Goal: Understand process/instructions: Learn how to perform a task or action

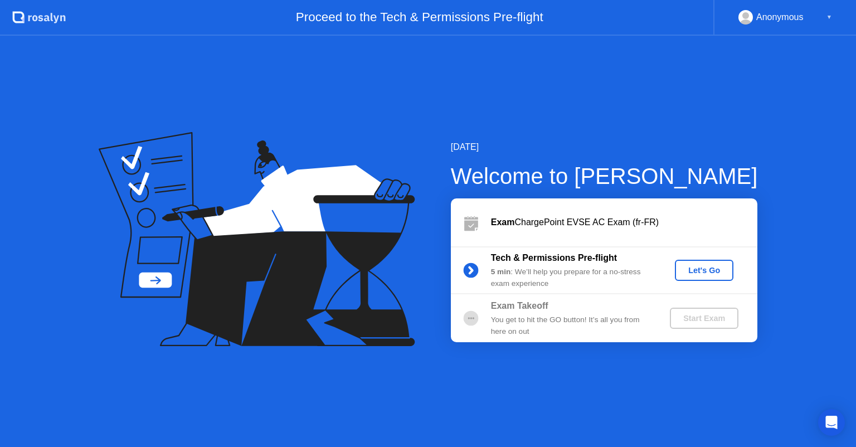
click at [702, 270] on div "Let's Go" at bounding box center [704, 270] width 50 height 9
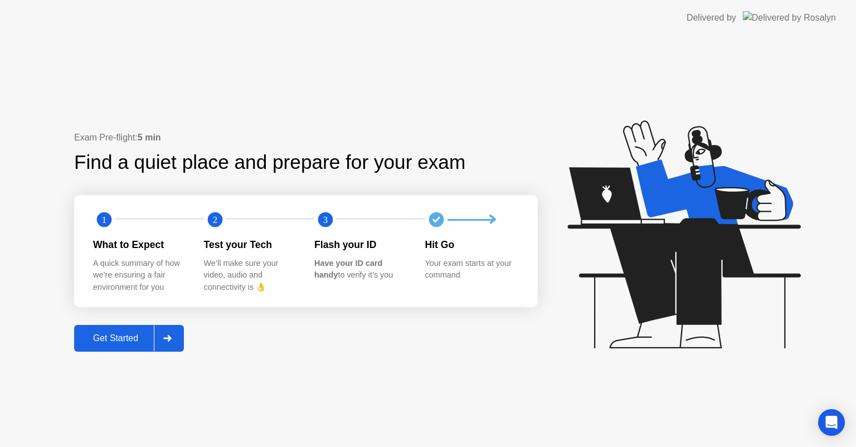
click at [125, 338] on div "Get Started" at bounding box center [115, 338] width 76 height 10
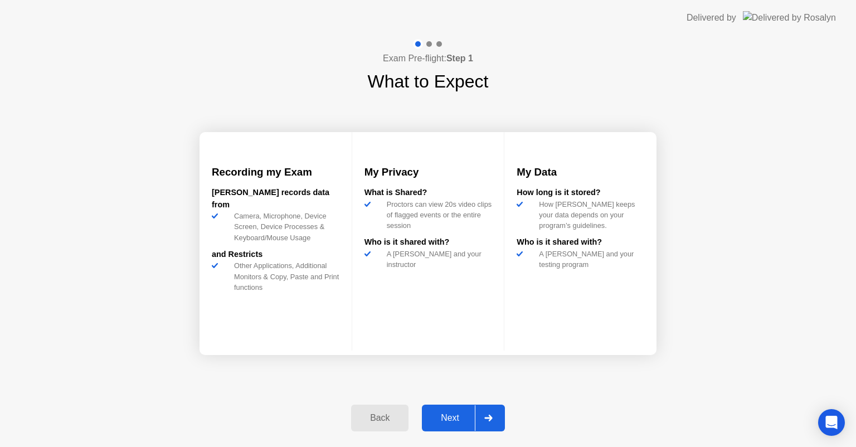
click at [456, 414] on div "Next" at bounding box center [450, 418] width 50 height 10
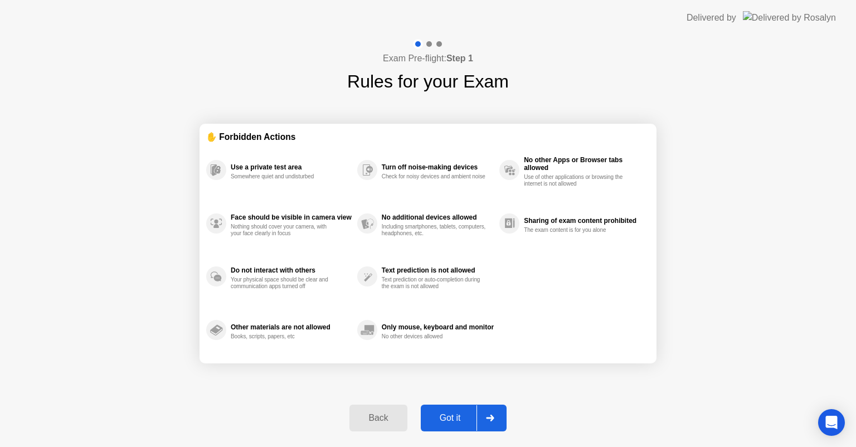
click at [456, 414] on div "Got it" at bounding box center [450, 418] width 52 height 10
select select "Available cameras"
select select "Available speakers"
select select "Available microphones"
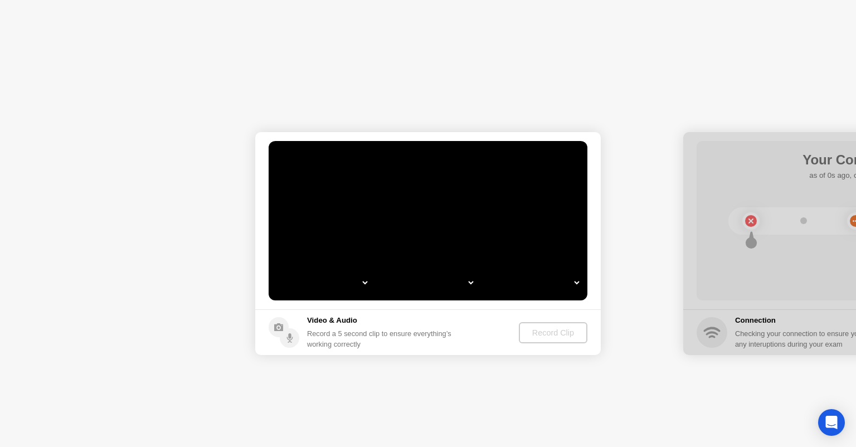
select select "*"
select select "**********"
select select "*******"
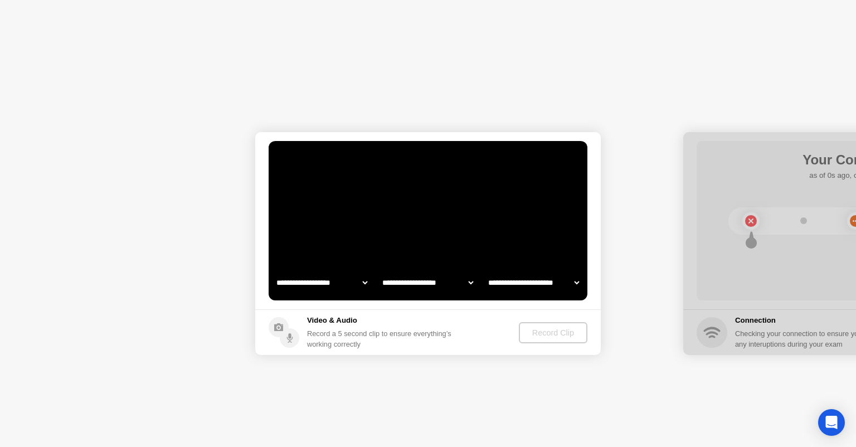
select select "*******"
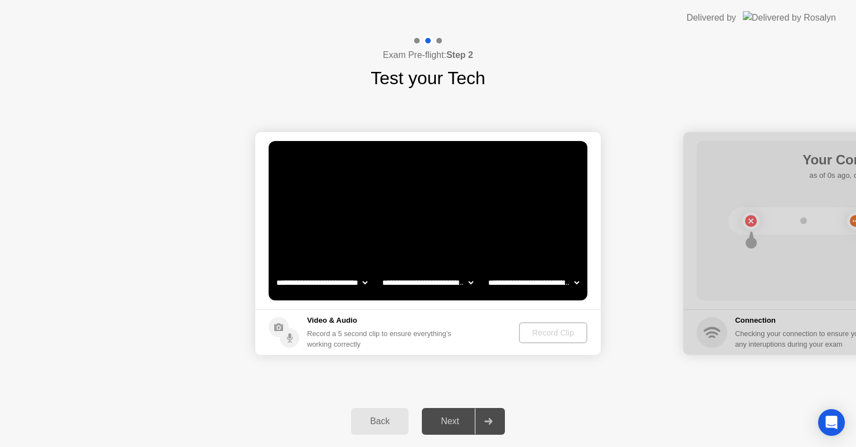
click at [422, 246] on video at bounding box center [428, 220] width 319 height 159
click at [543, 337] on div "Record Clip" at bounding box center [554, 332] width 60 height 9
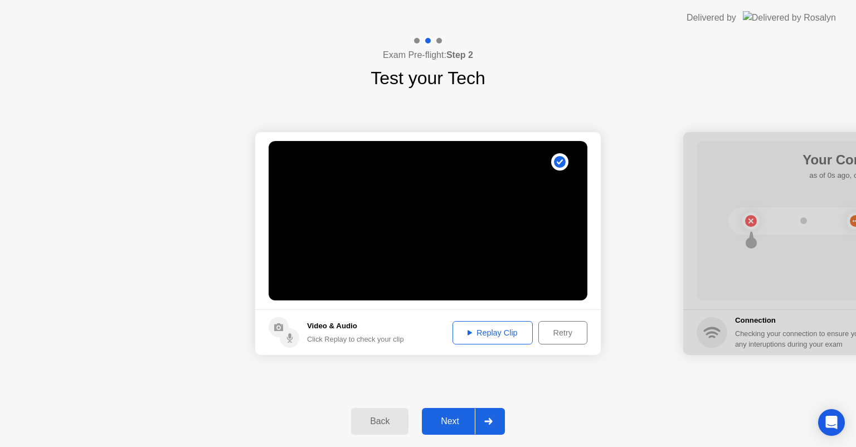
click at [455, 416] on div "Next" at bounding box center [450, 421] width 50 height 10
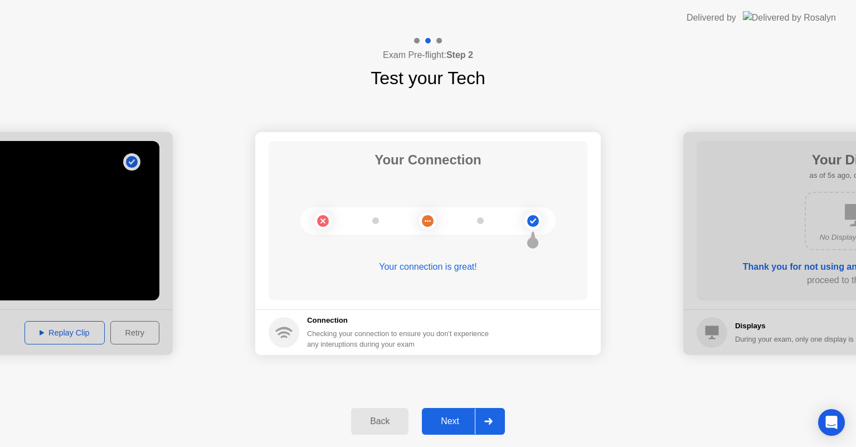
click at [458, 424] on div "Next" at bounding box center [450, 421] width 50 height 10
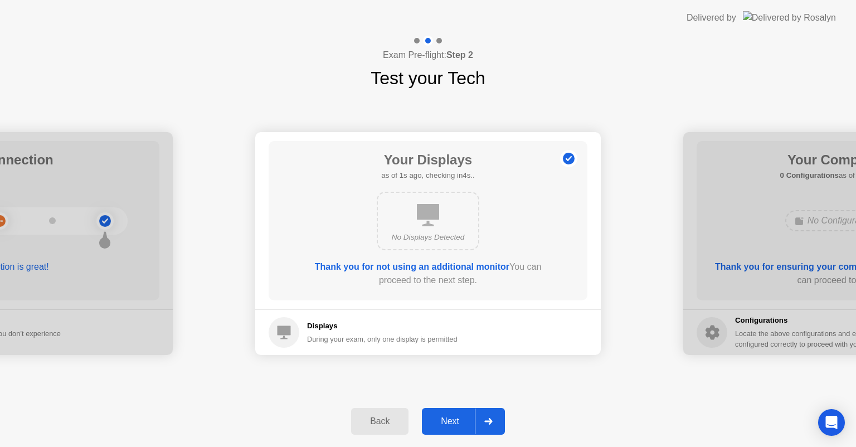
click at [458, 424] on div "Next" at bounding box center [450, 421] width 50 height 10
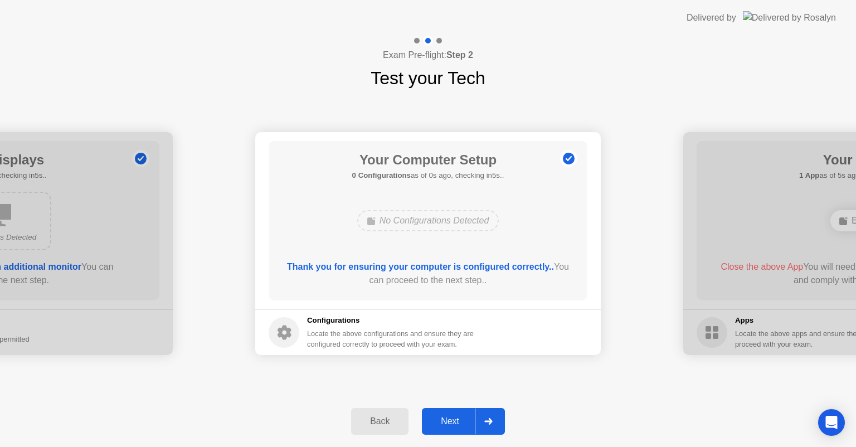
click at [458, 424] on div "Next" at bounding box center [450, 421] width 50 height 10
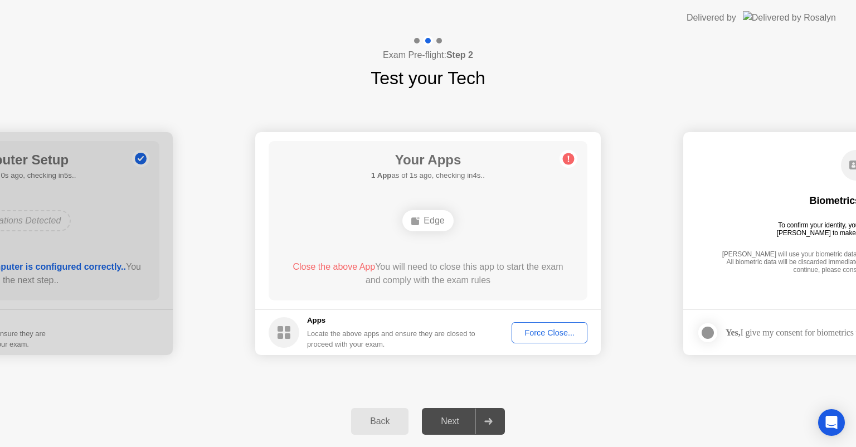
click at [562, 330] on div "Force Close..." at bounding box center [550, 332] width 68 height 9
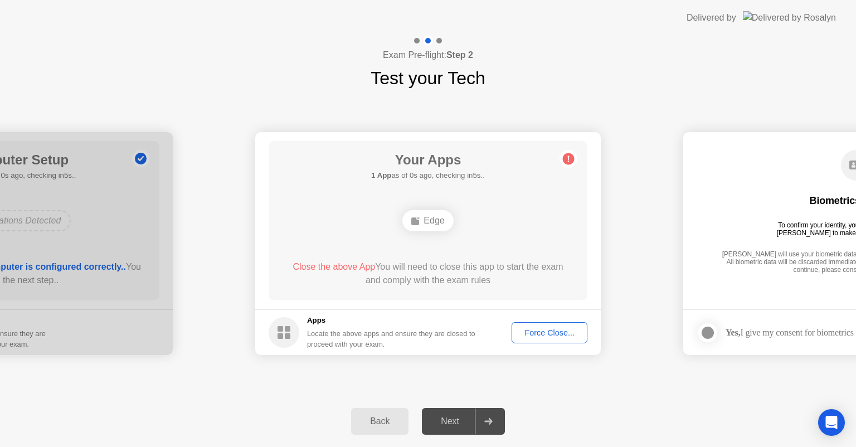
click at [560, 331] on div "Force Close..." at bounding box center [550, 332] width 68 height 9
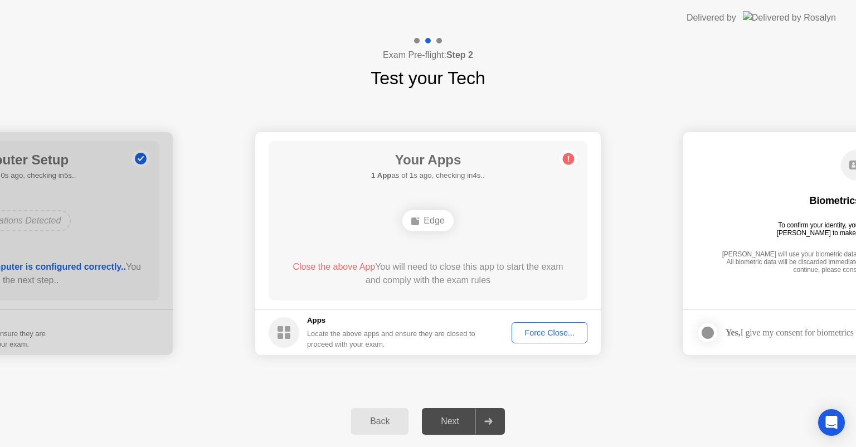
drag, startPoint x: 491, startPoint y: 362, endPoint x: 536, endPoint y: 346, distance: 48.1
click at [558, 339] on button "Force Close..." at bounding box center [550, 332] width 76 height 21
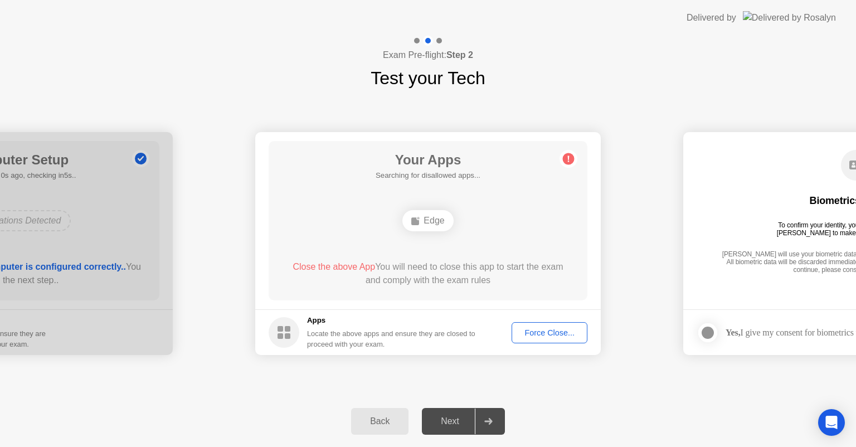
click at [547, 332] on div "Force Close..." at bounding box center [550, 332] width 68 height 9
